Goal: Transaction & Acquisition: Purchase product/service

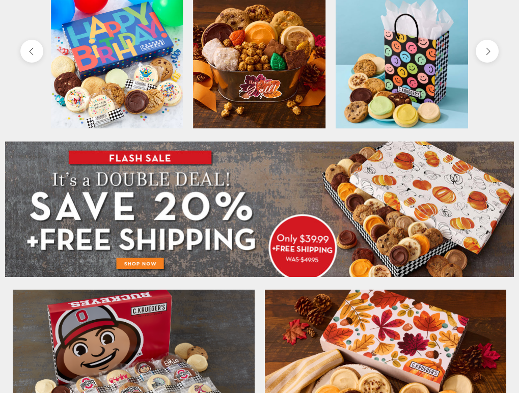
scroll to position [509, 0]
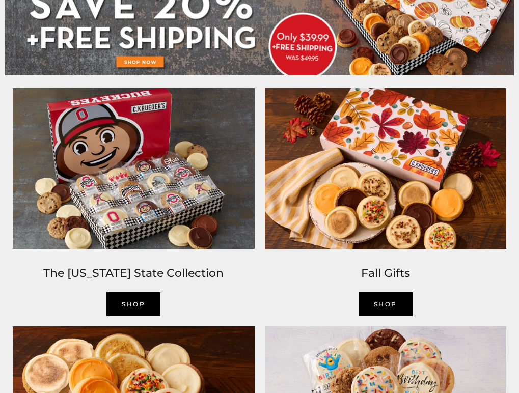
click at [133, 224] on img at bounding box center [134, 168] width 252 height 171
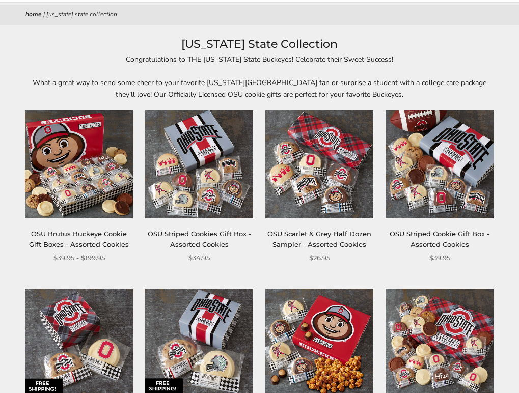
scroll to position [153, 0]
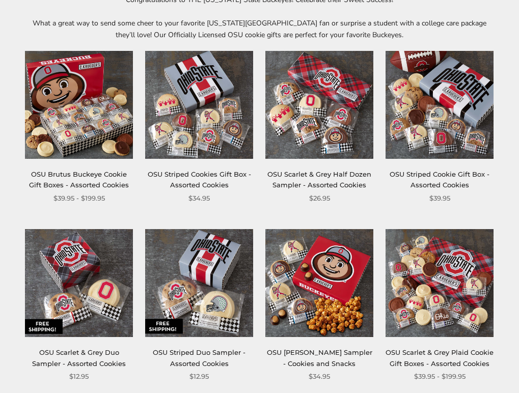
click at [82, 126] on img at bounding box center [79, 105] width 108 height 108
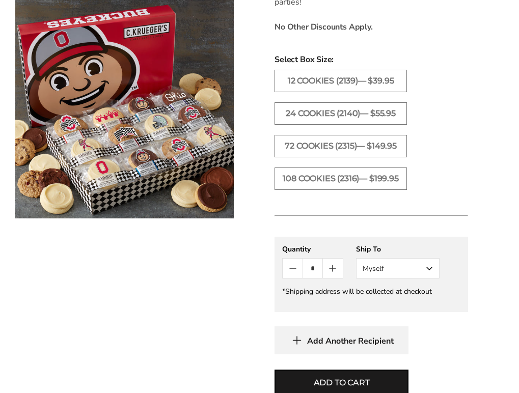
scroll to position [567, 0]
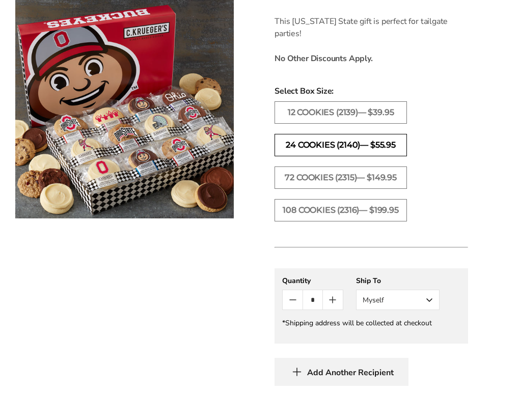
click at [302, 134] on label "24 Cookies (2140)— $55.95" at bounding box center [340, 145] width 132 height 22
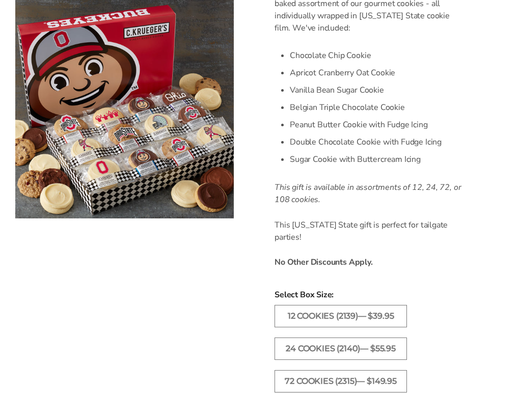
scroll to position [109, 0]
